Goal: Task Accomplishment & Management: Manage account settings

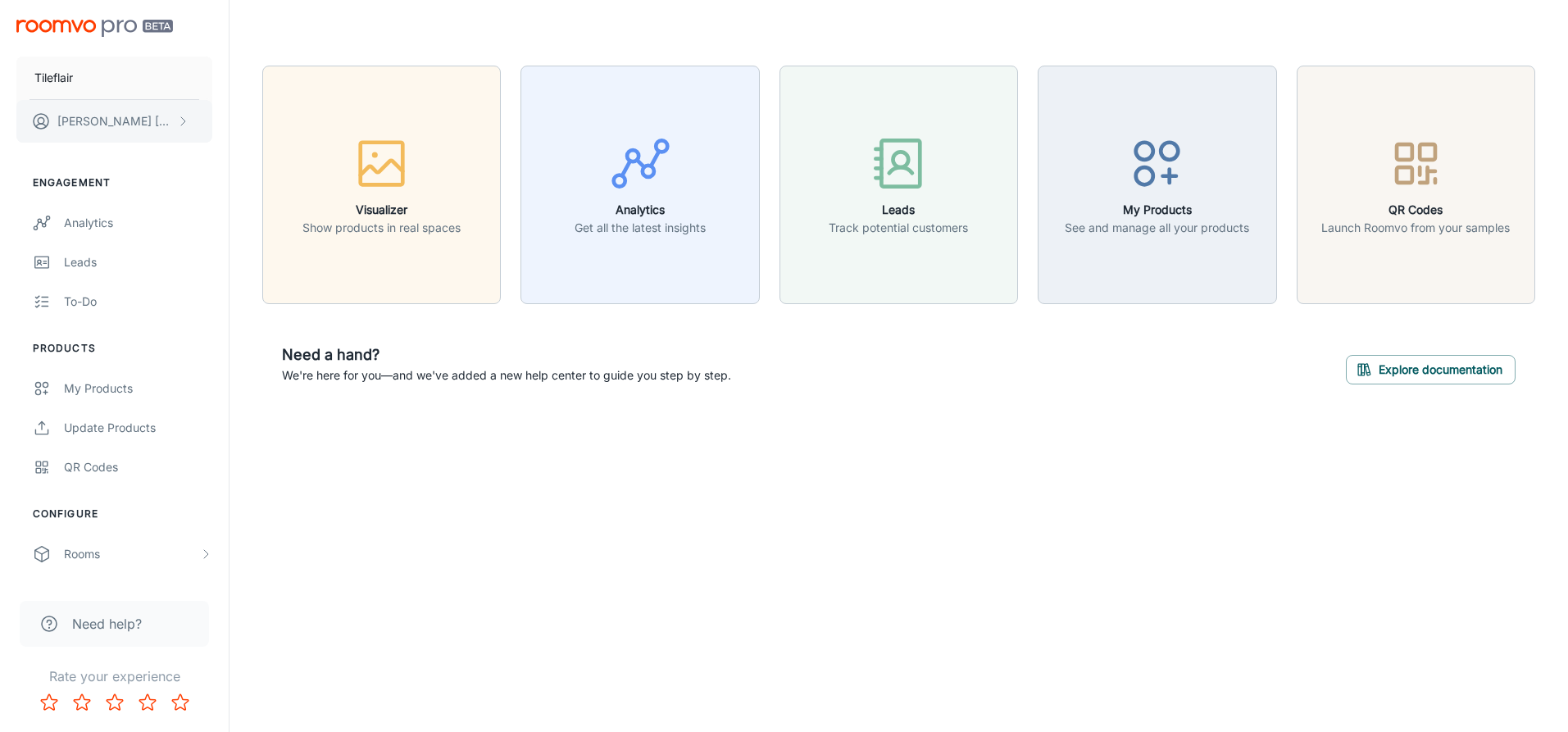
click at [184, 125] on icon "scrollable content" at bounding box center [183, 121] width 13 height 13
click at [184, 125] on div at bounding box center [784, 366] width 1568 height 732
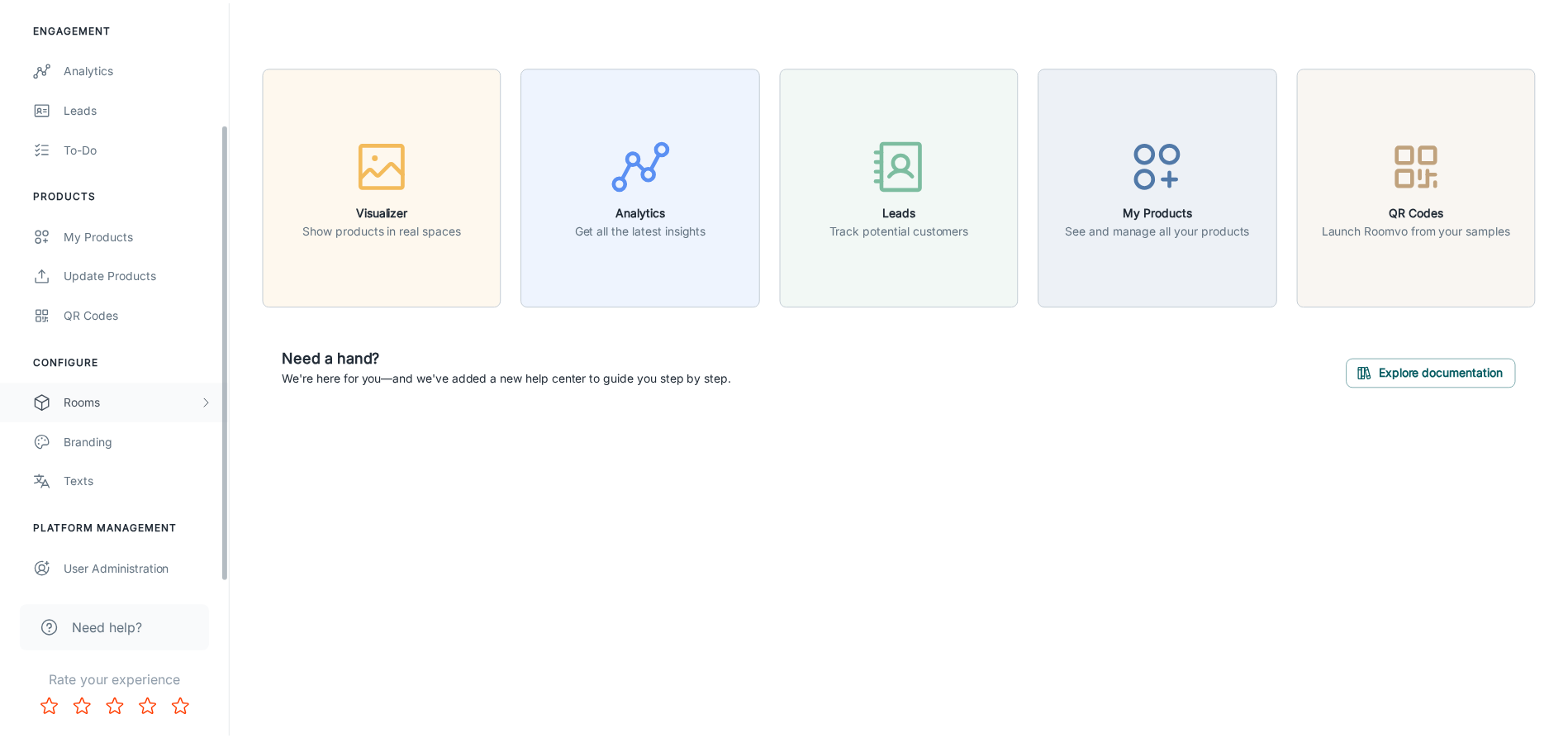
scroll to position [160, 0]
click at [145, 564] on div "User Administration" at bounding box center [138, 566] width 149 height 18
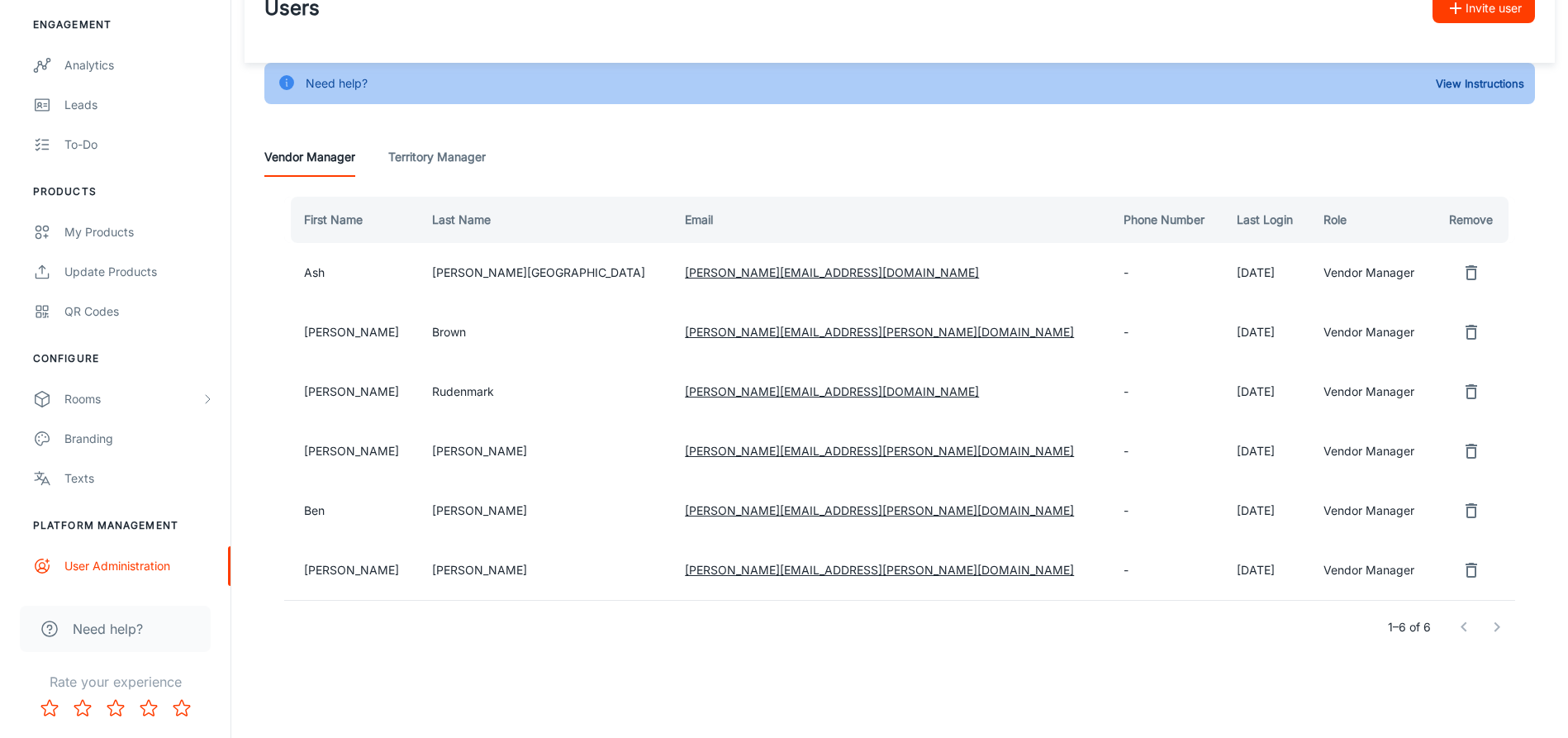
scroll to position [48, 0]
click at [118, 633] on span "Need help?" at bounding box center [107, 629] width 71 height 20
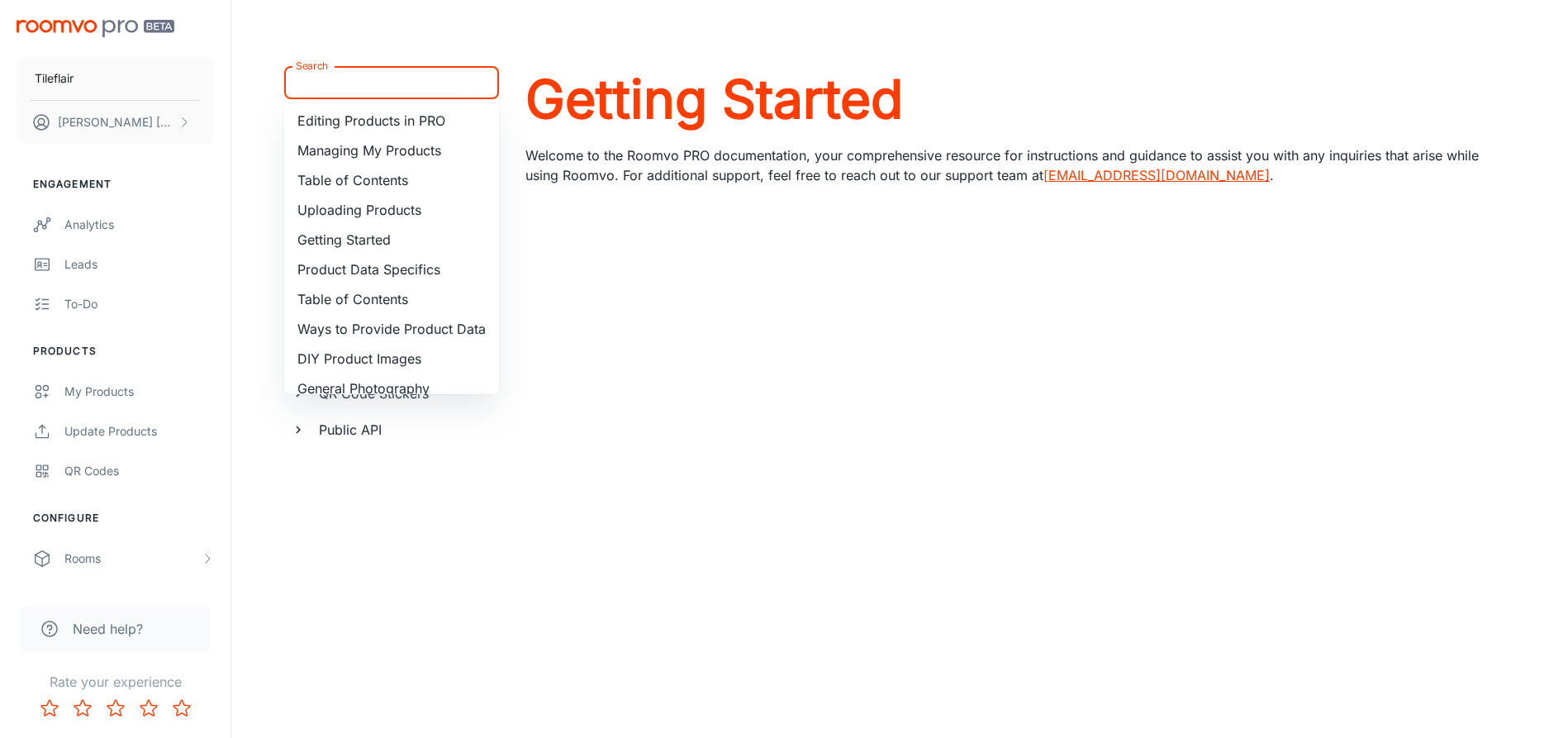
click at [392, 88] on input "Search" at bounding box center [378, 83] width 178 height 23
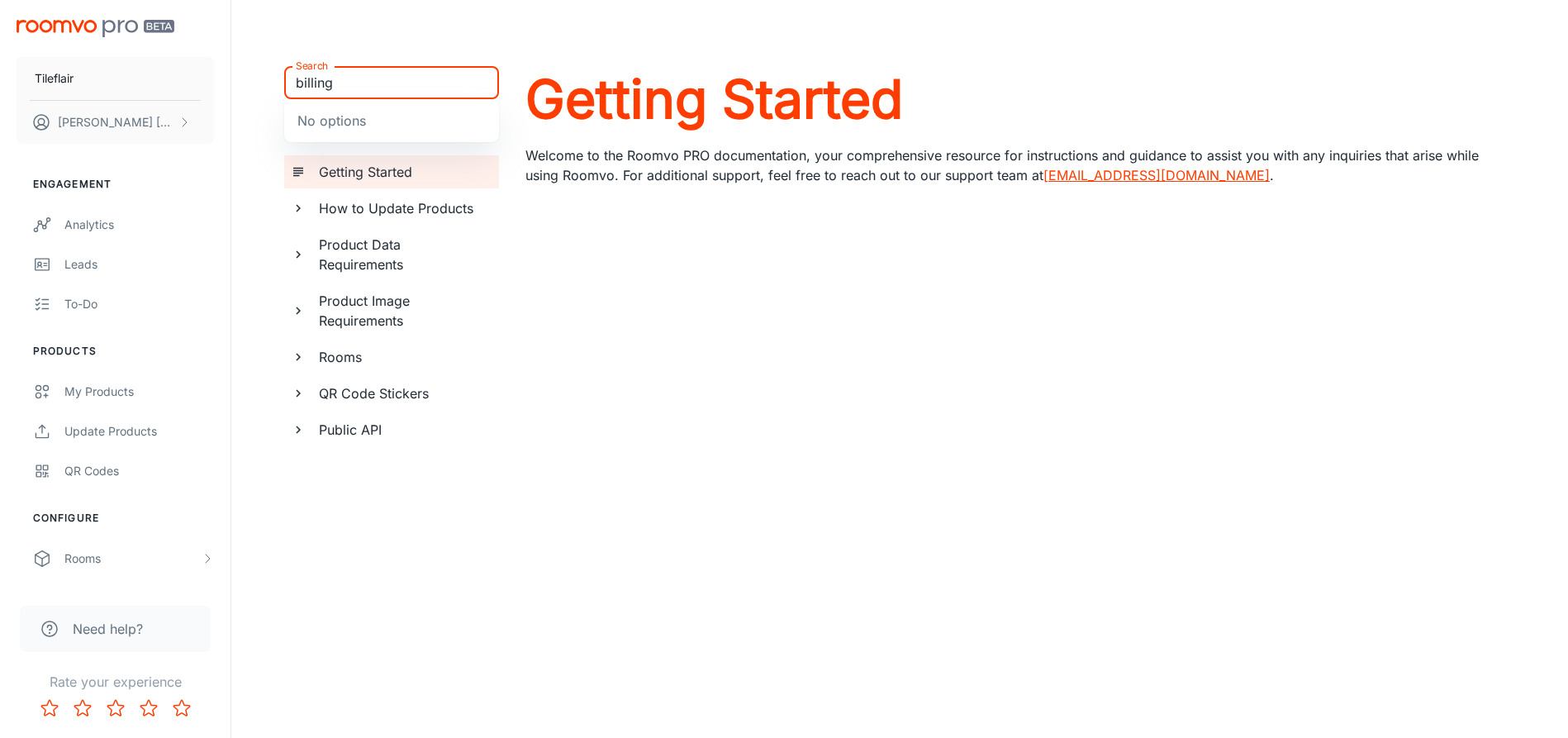
type input "billing"
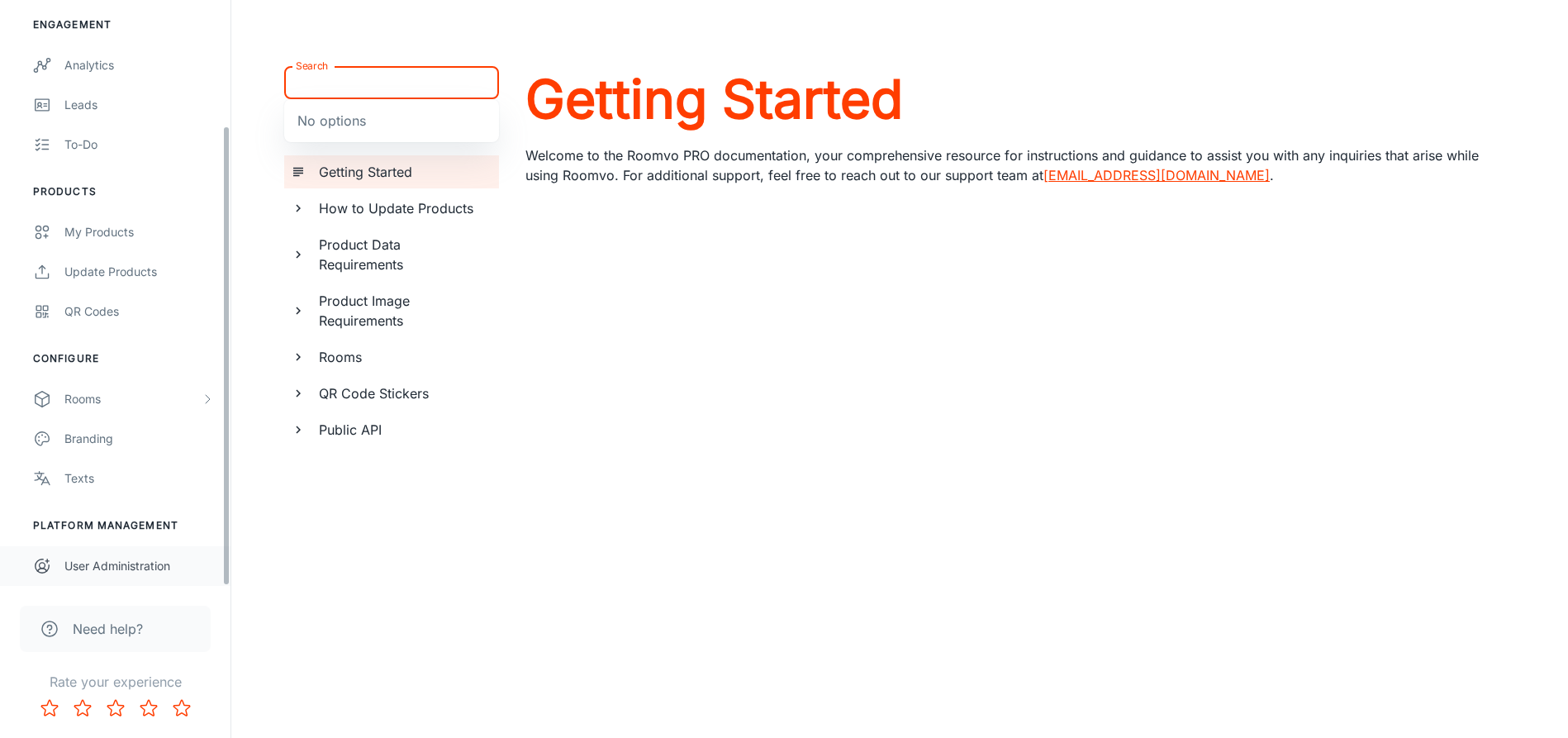
click at [125, 567] on div "User Administration" at bounding box center [138, 566] width 149 height 18
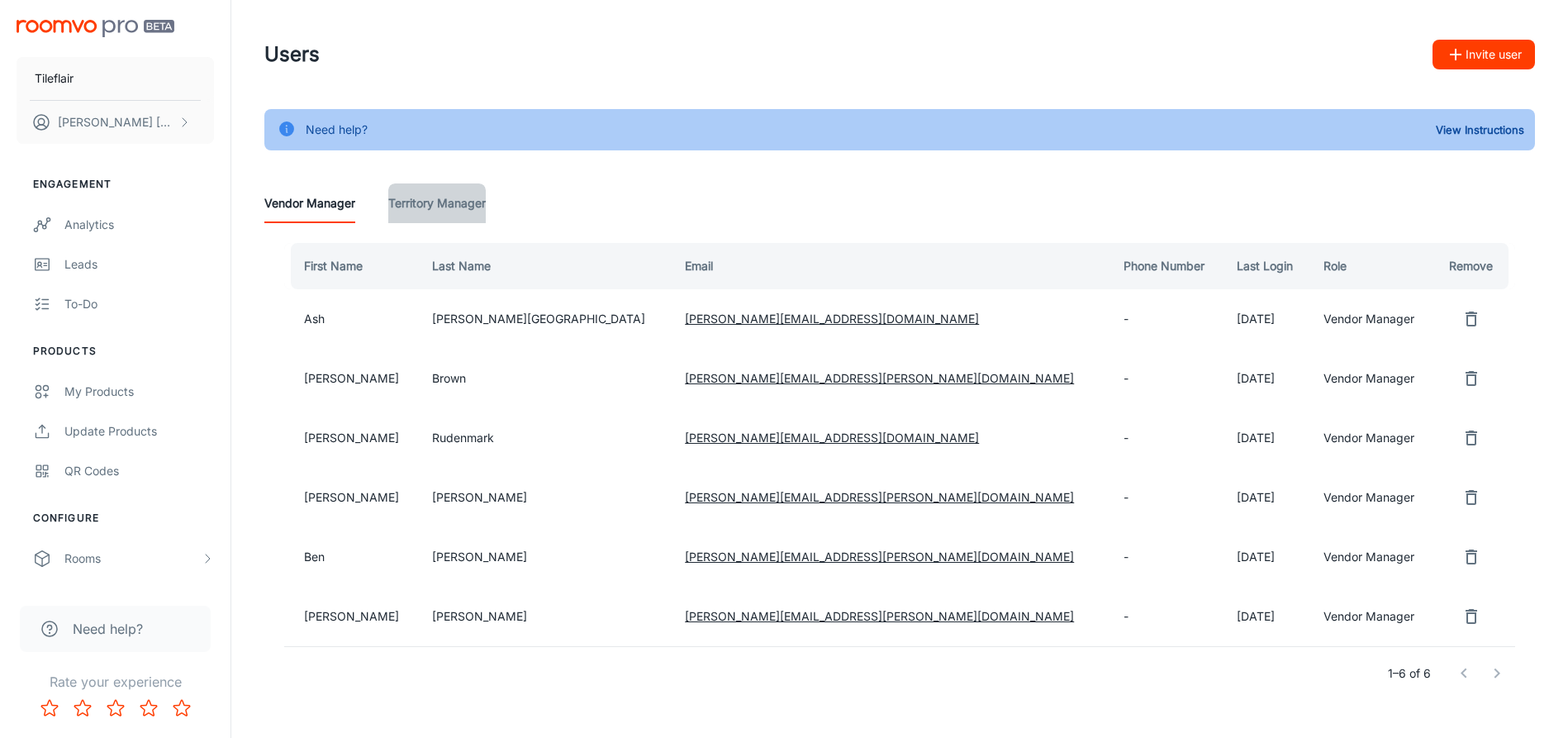
click at [420, 197] on Manager "Territory Manager" at bounding box center [437, 203] width 97 height 39
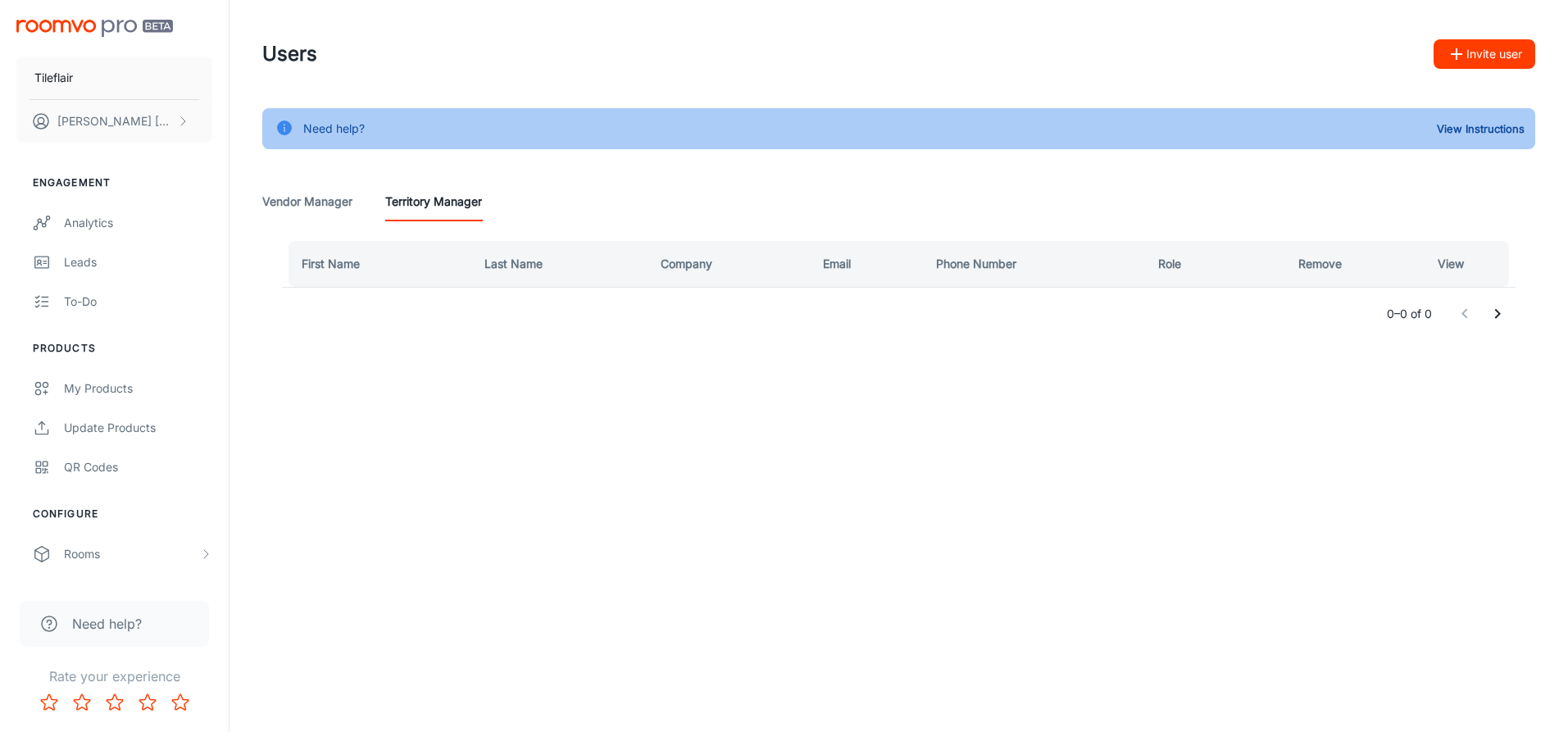
click at [342, 202] on Manager "Vendor Manager" at bounding box center [308, 201] width 90 height 39
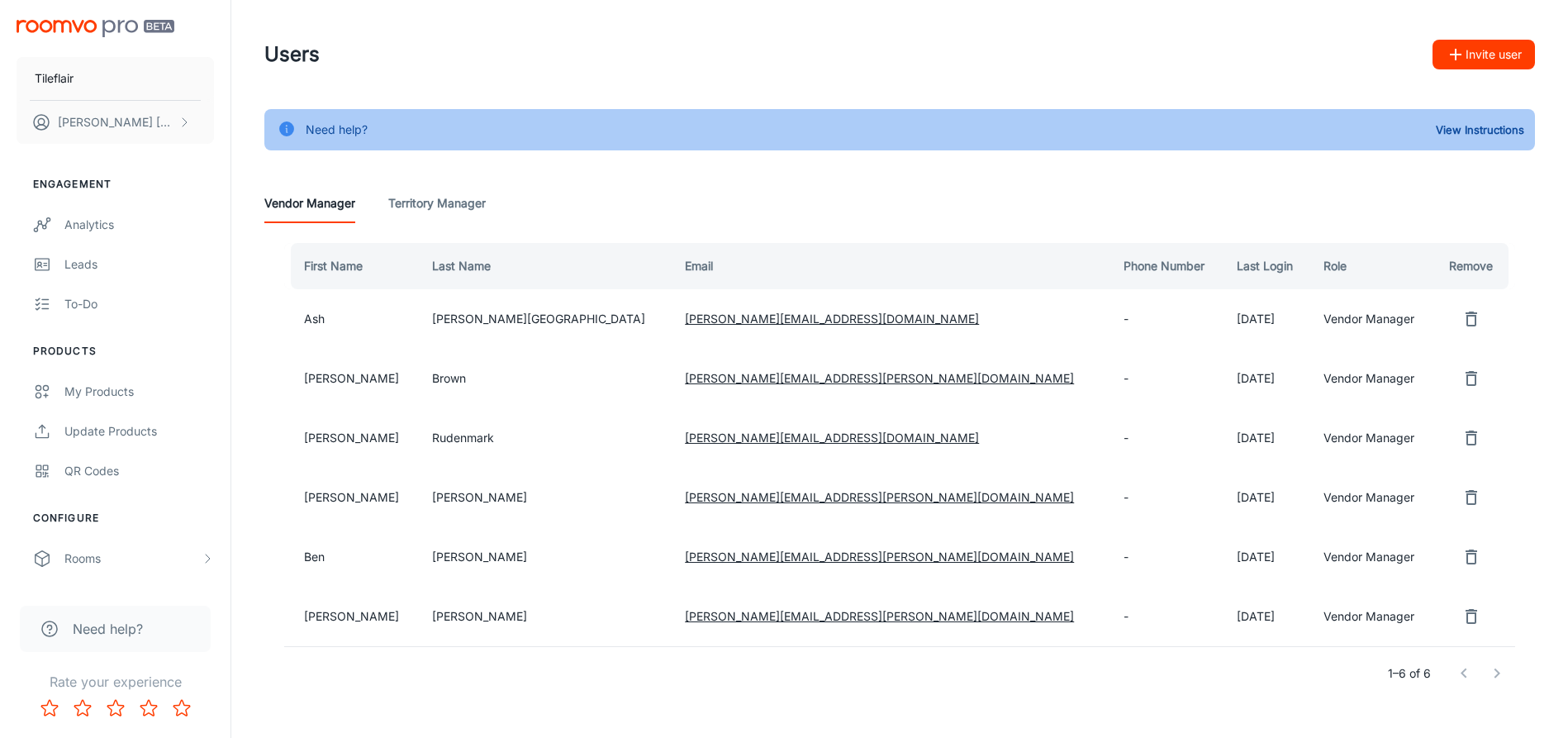
click at [1505, 49] on button "Invite user" at bounding box center [1483, 54] width 103 height 29
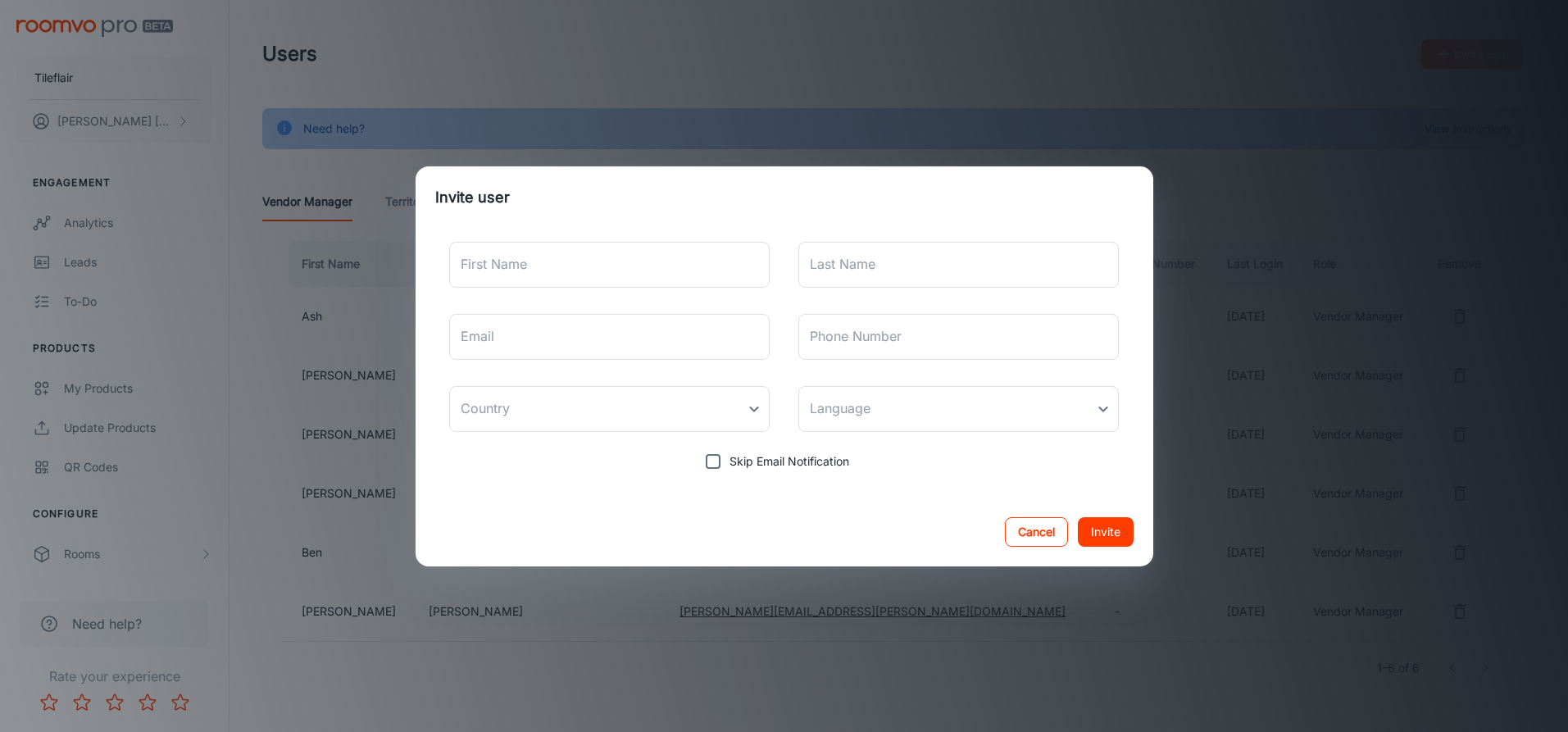
click at [1025, 526] on button "Cancel" at bounding box center [1036, 532] width 63 height 29
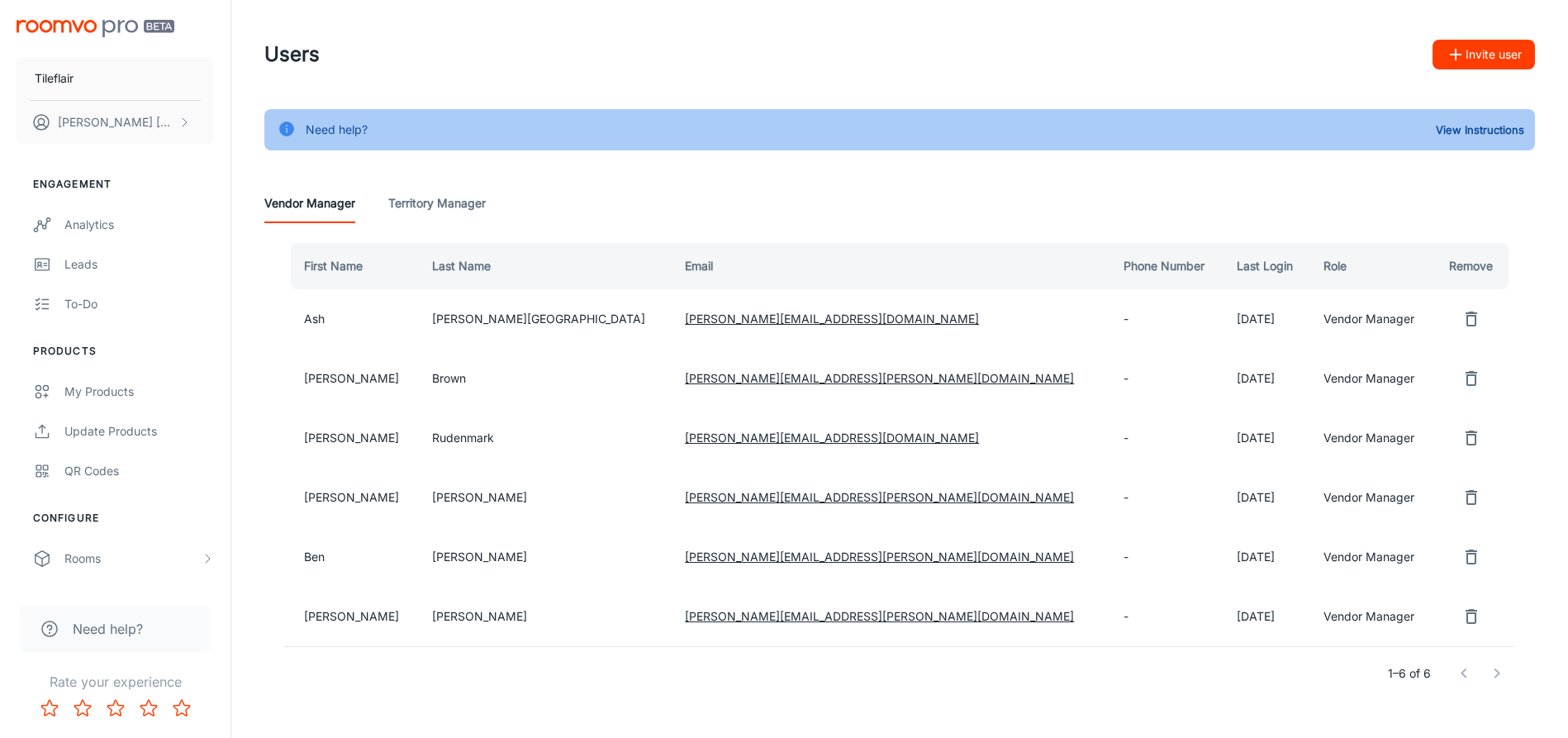
click at [461, 199] on Manager "Territory Manager" at bounding box center [437, 203] width 97 height 39
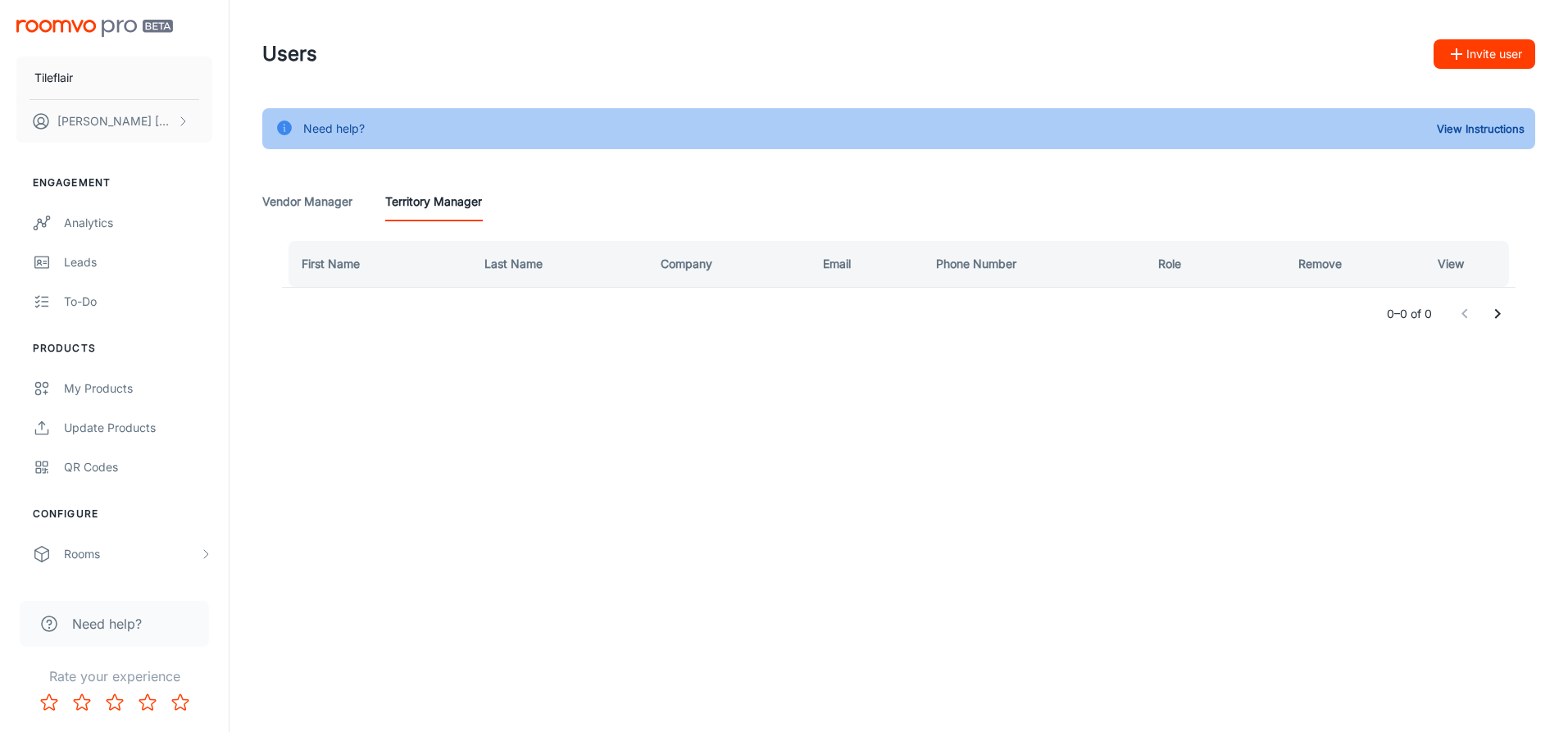
click at [1491, 44] on button "Invite user" at bounding box center [1485, 53] width 102 height 29
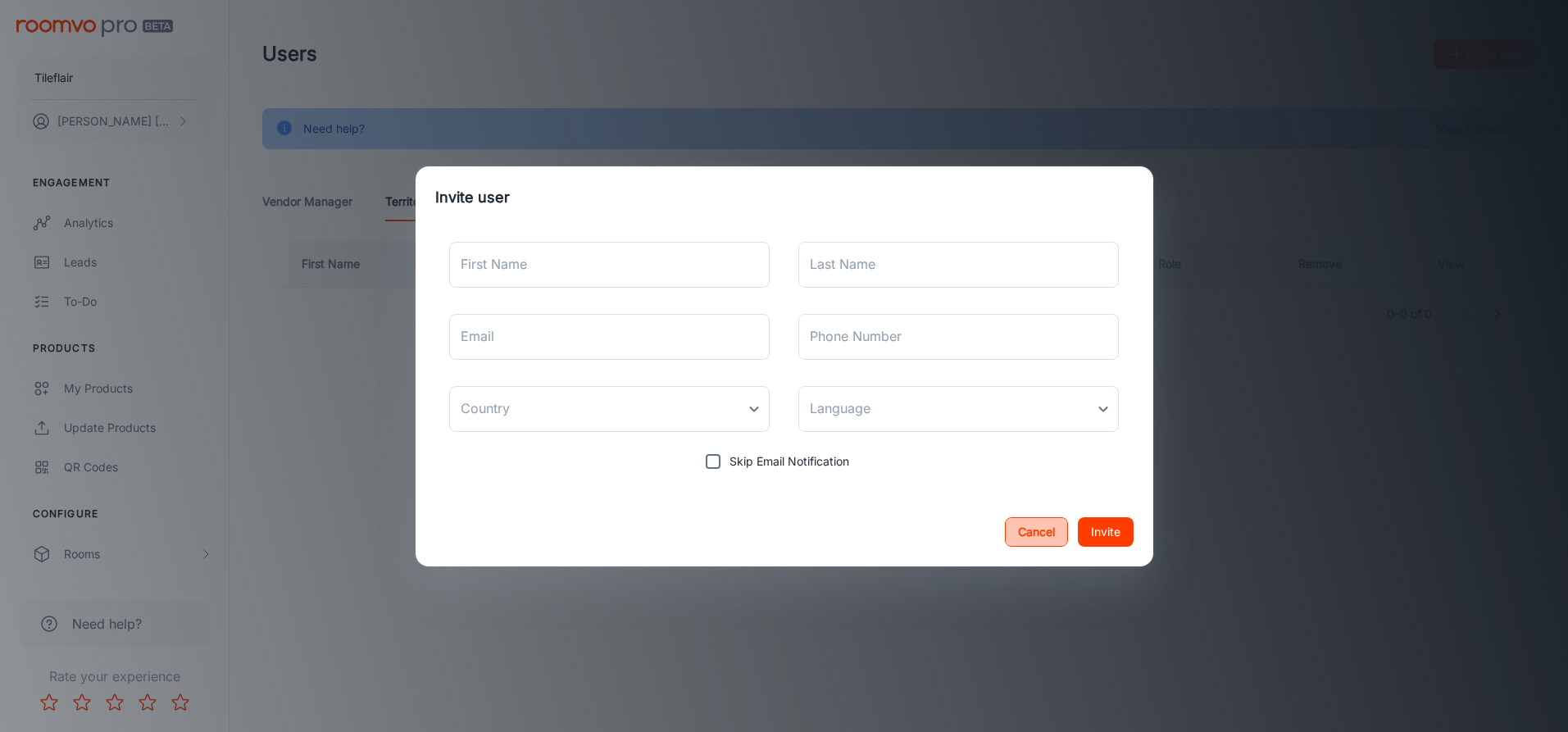
click at [1041, 533] on button "Cancel" at bounding box center [1036, 532] width 63 height 29
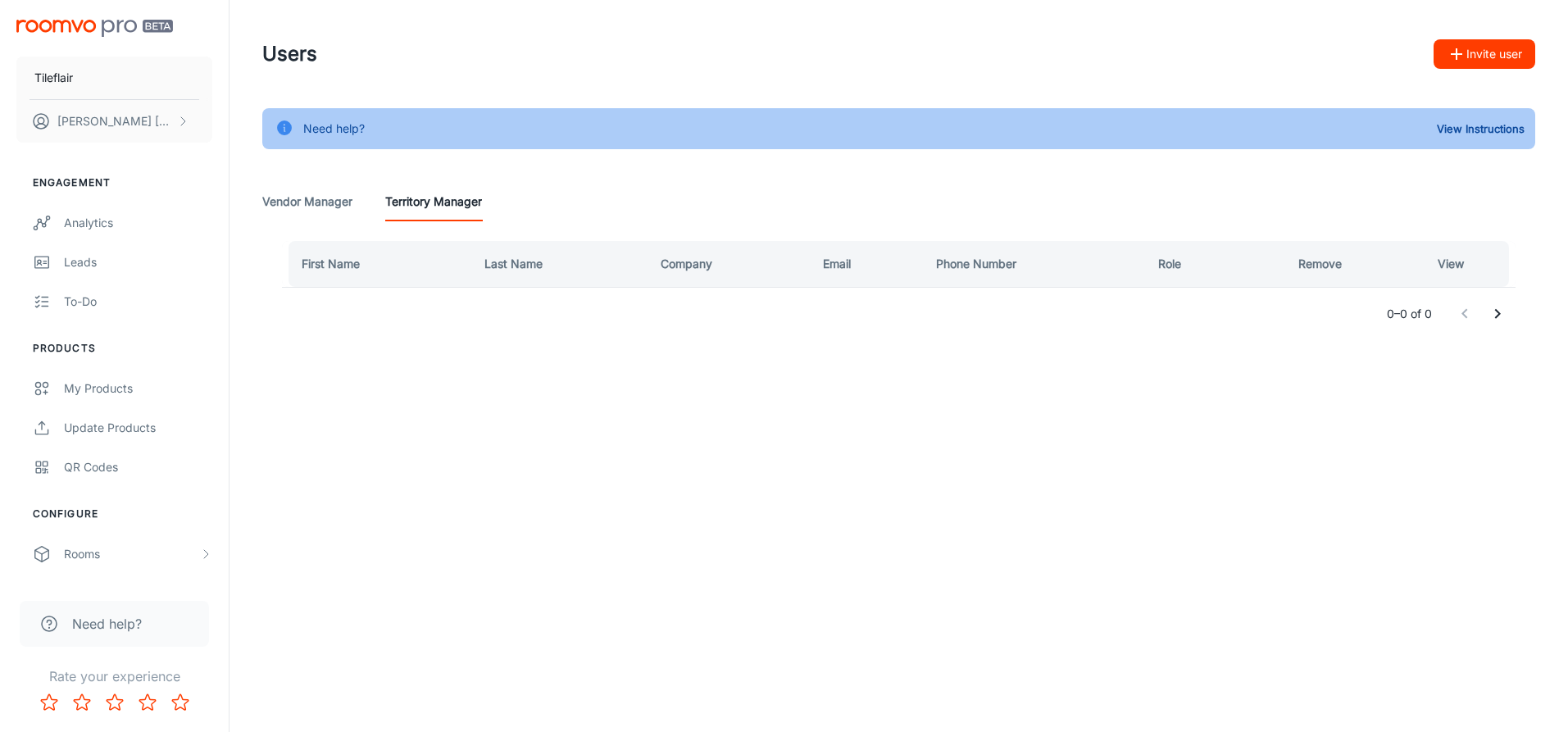
click at [326, 206] on Manager "Vendor Manager" at bounding box center [308, 201] width 90 height 39
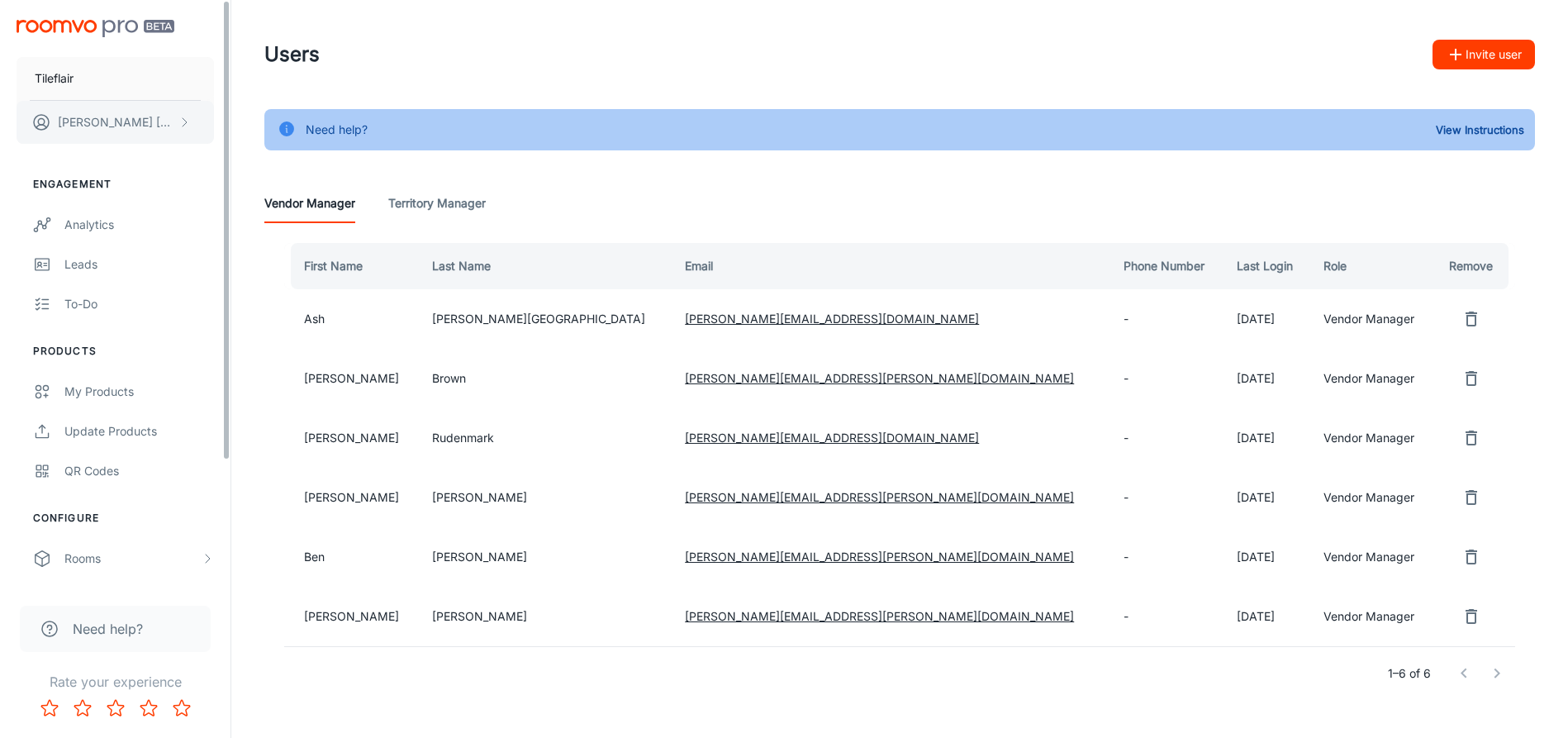
click at [143, 124] on button "[PERSON_NAME]" at bounding box center [114, 122] width 197 height 43
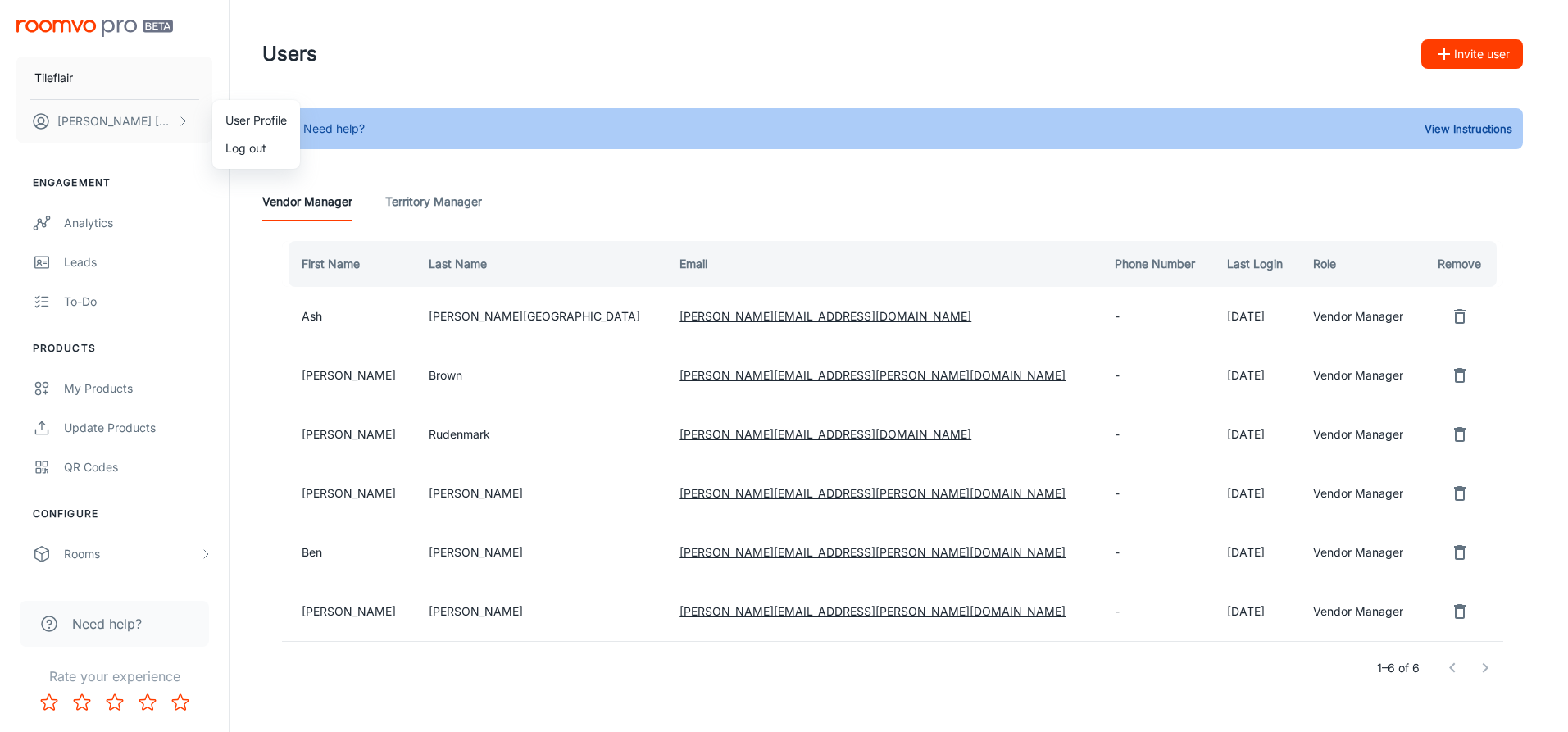
click at [96, 219] on div at bounding box center [784, 366] width 1568 height 732
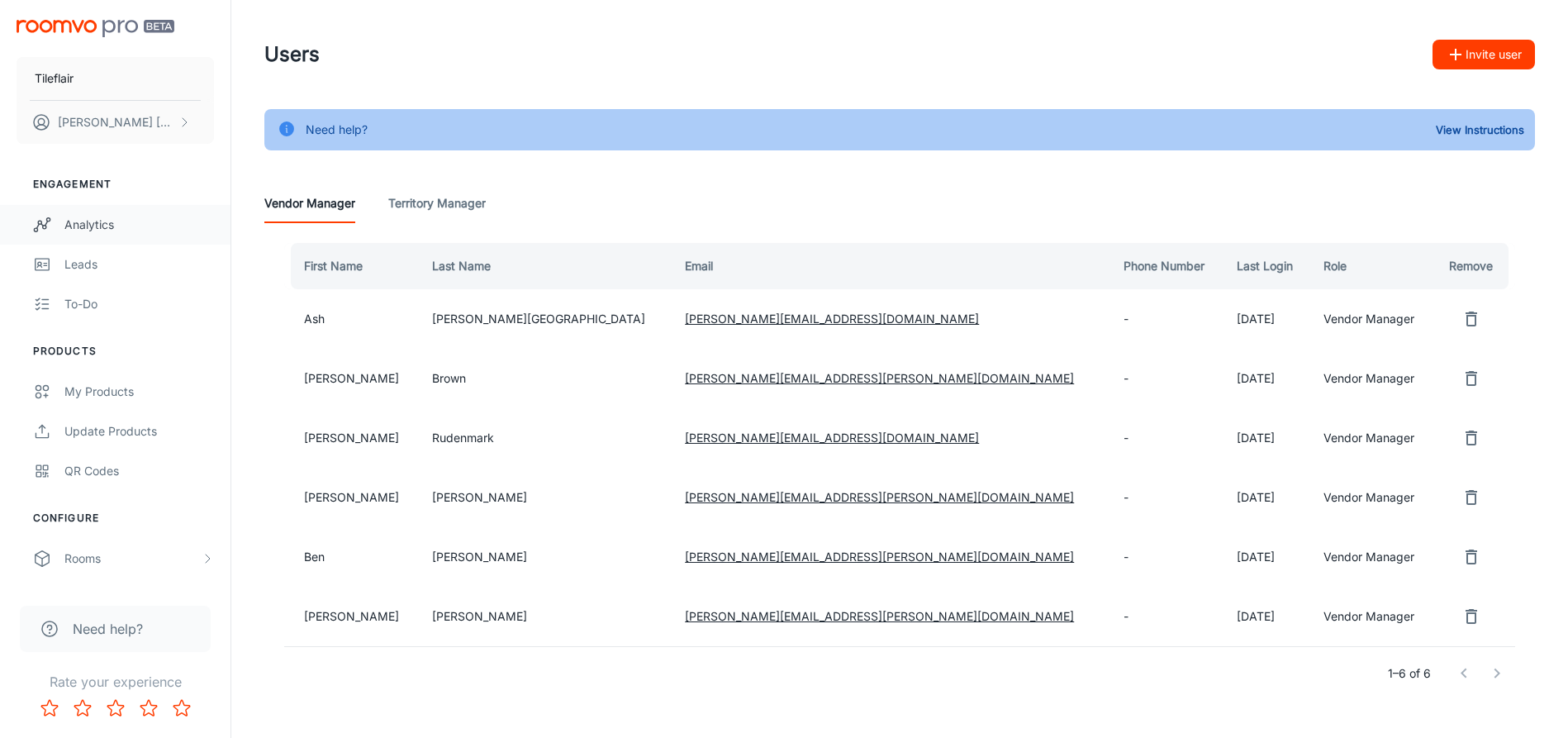
click at [94, 226] on div "Analytics" at bounding box center [138, 224] width 149 height 18
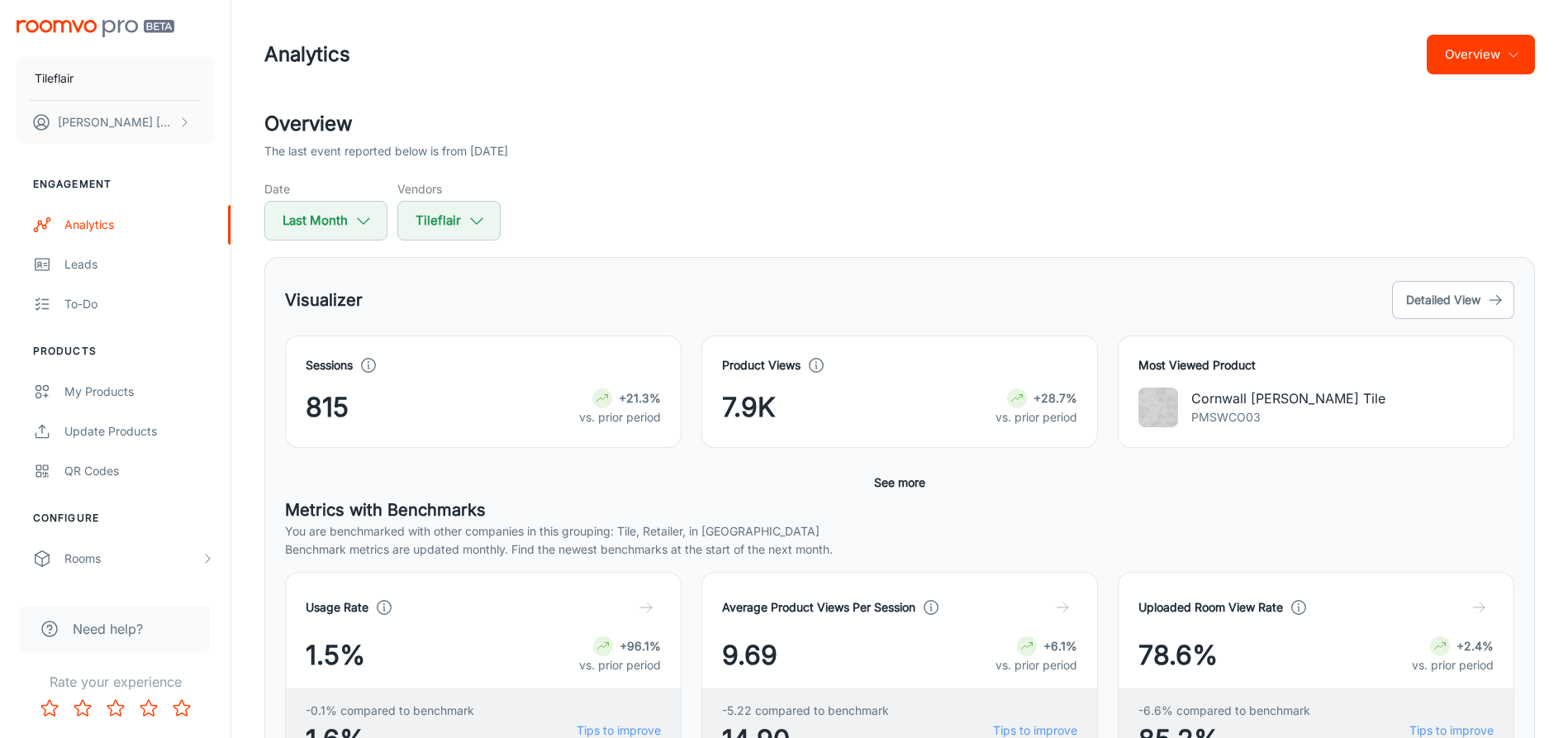
click at [118, 633] on span "Need help?" at bounding box center [107, 629] width 71 height 20
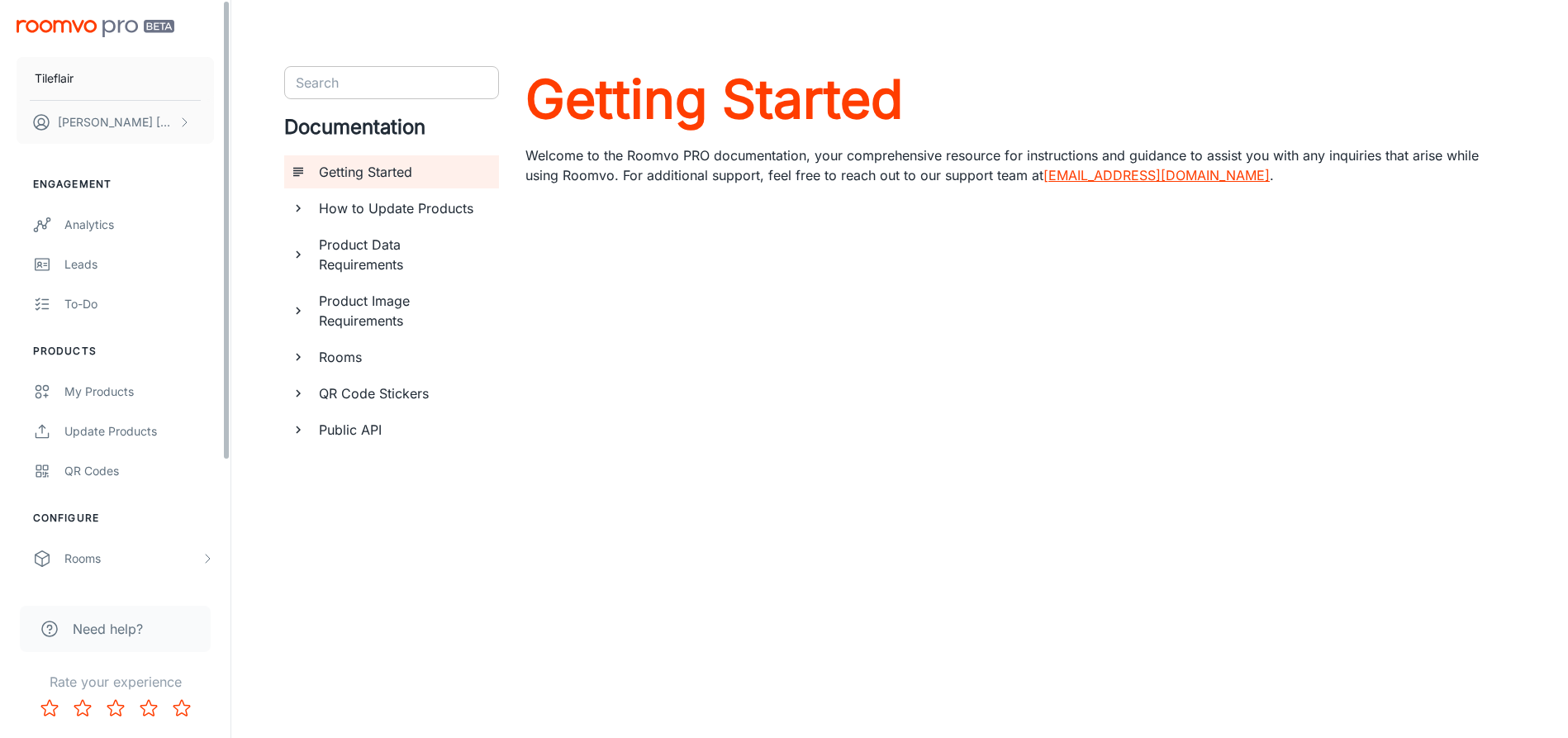
click at [350, 66] on div "Search" at bounding box center [391, 82] width 214 height 33
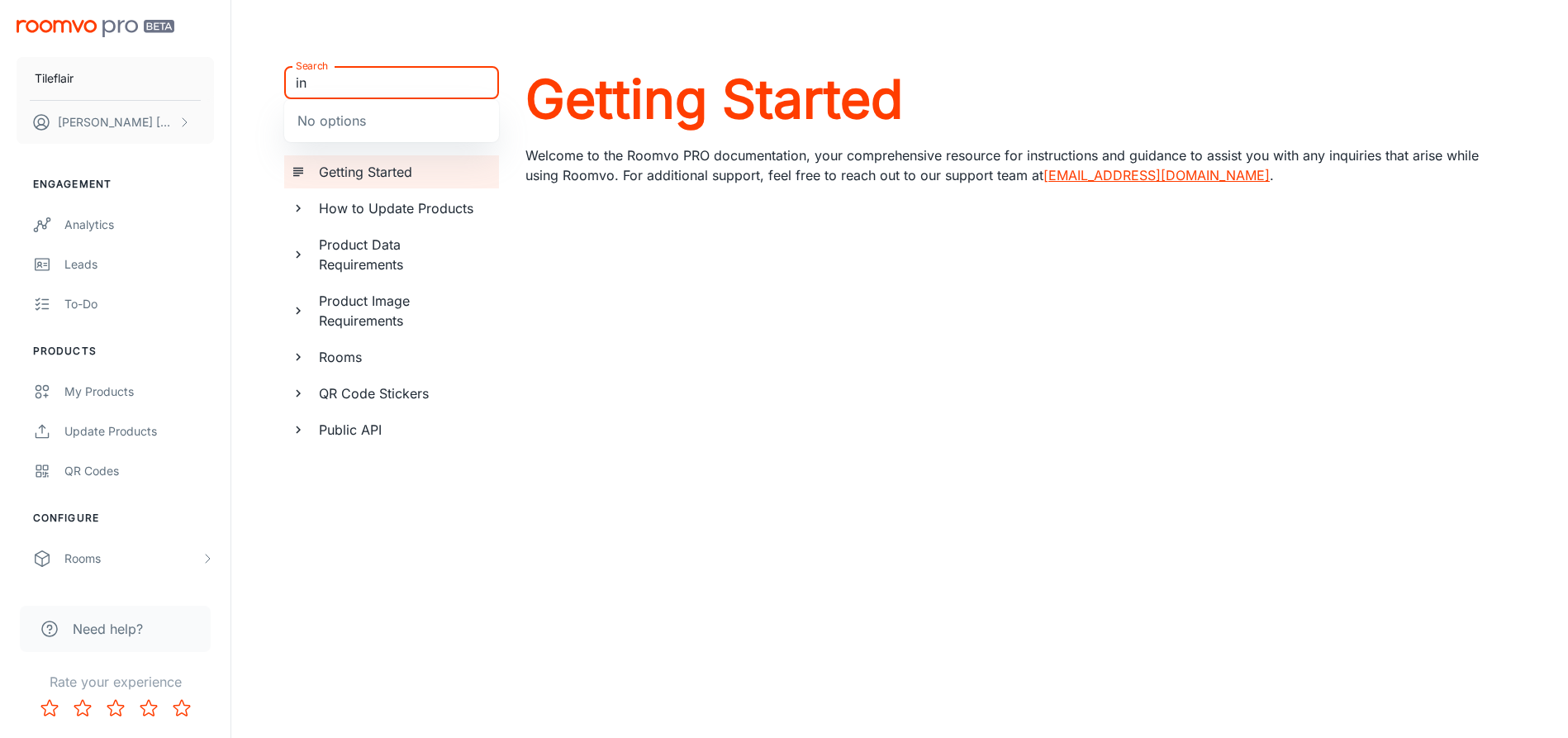
type input "i"
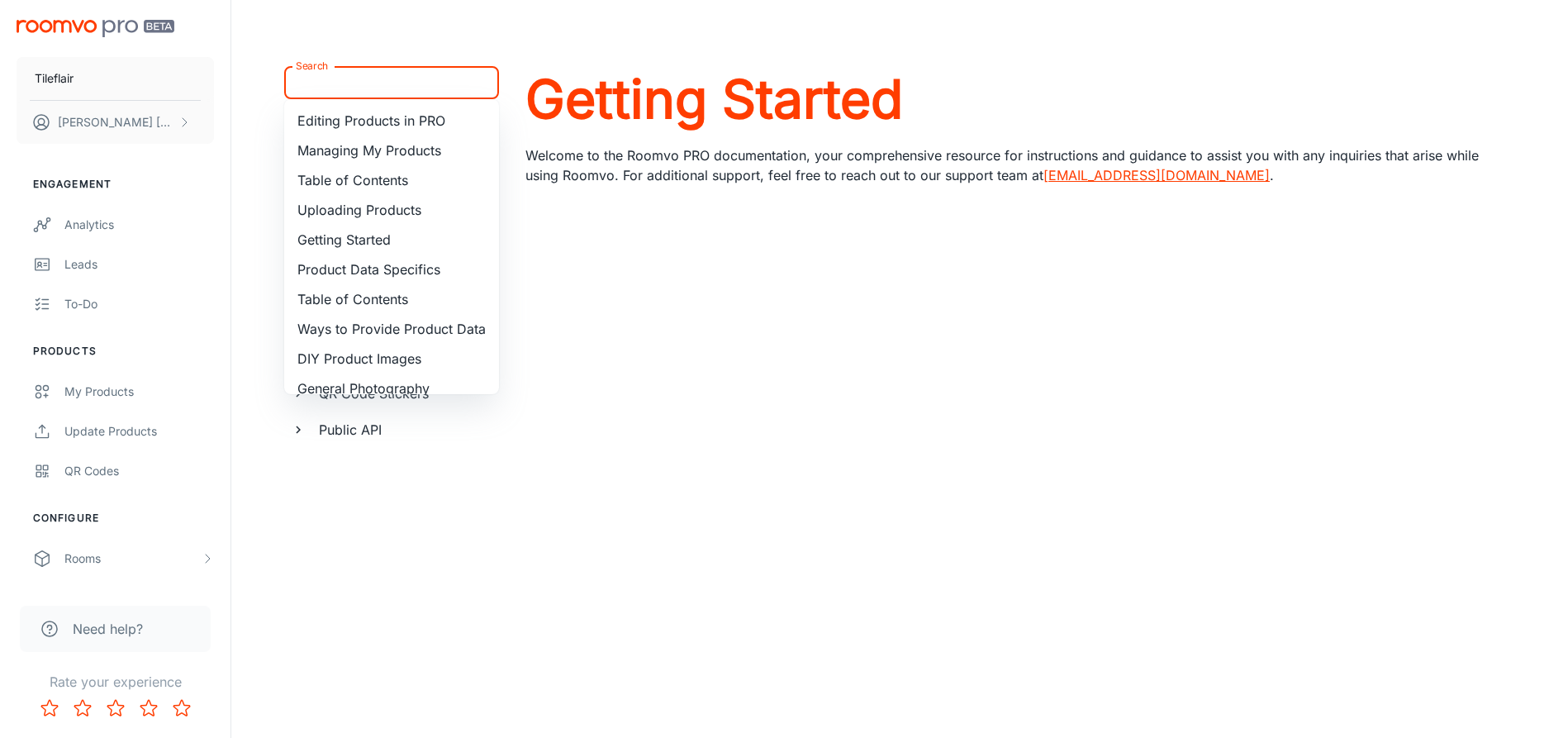
click at [406, 40] on header at bounding box center [899, 33] width 1310 height 66
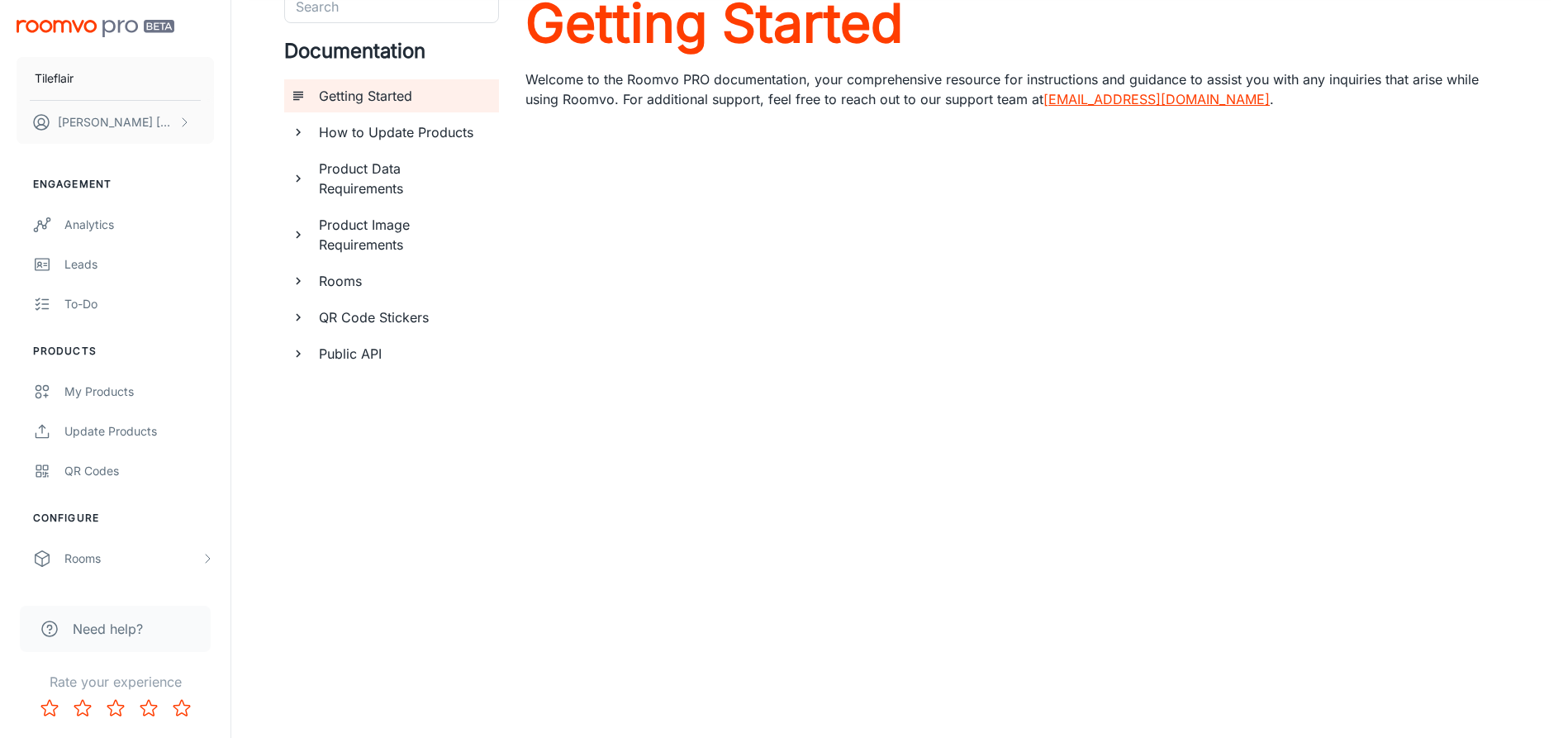
scroll to position [77, 0]
